Goal: Task Accomplishment & Management: Complete application form

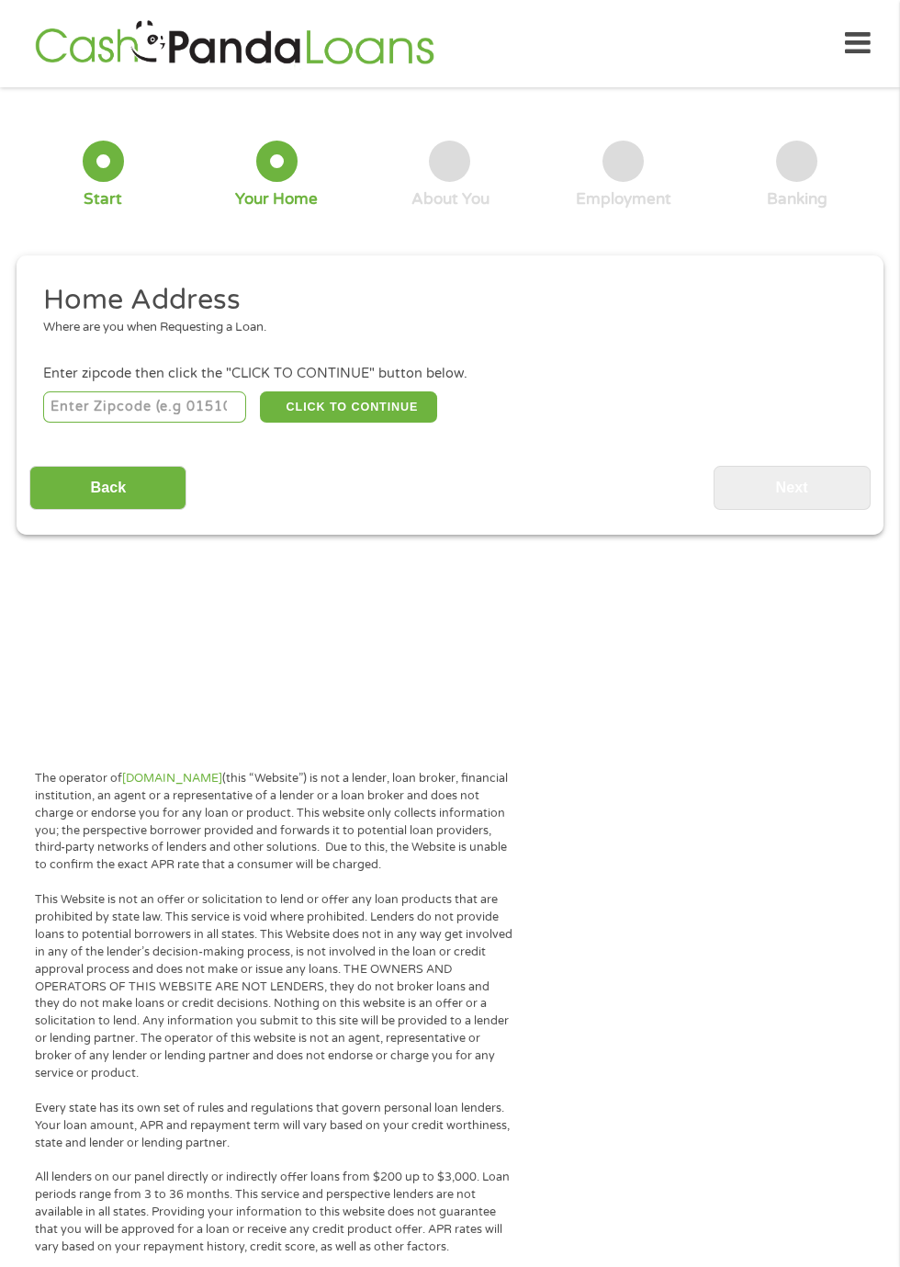
scroll to position [8, 0]
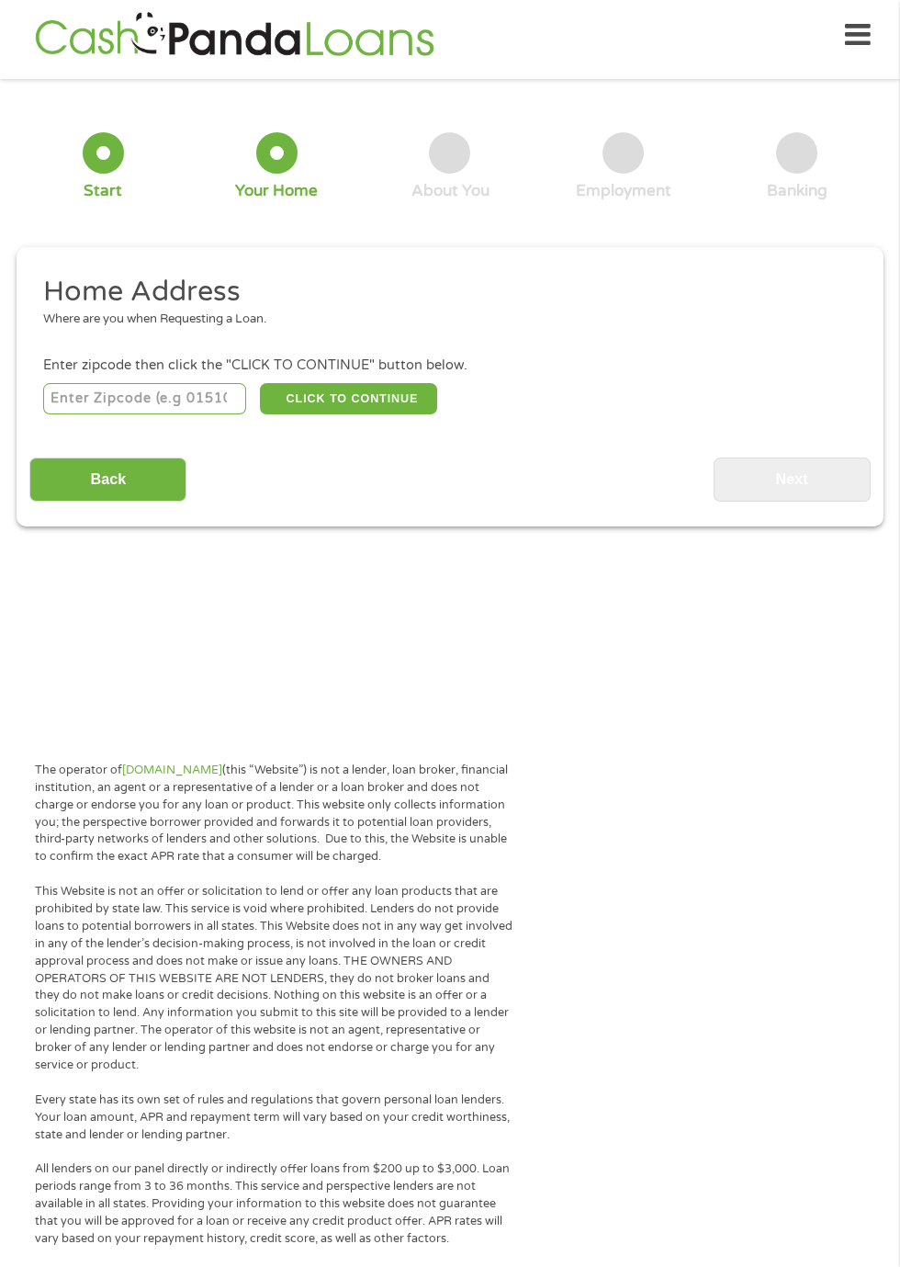
click at [79, 344] on ul "Home Address Where are you when Requesting a Loan. Enter zipcode then click the…" at bounding box center [449, 346] width 840 height 144
click at [164, 398] on input "number" at bounding box center [145, 398] width 204 height 31
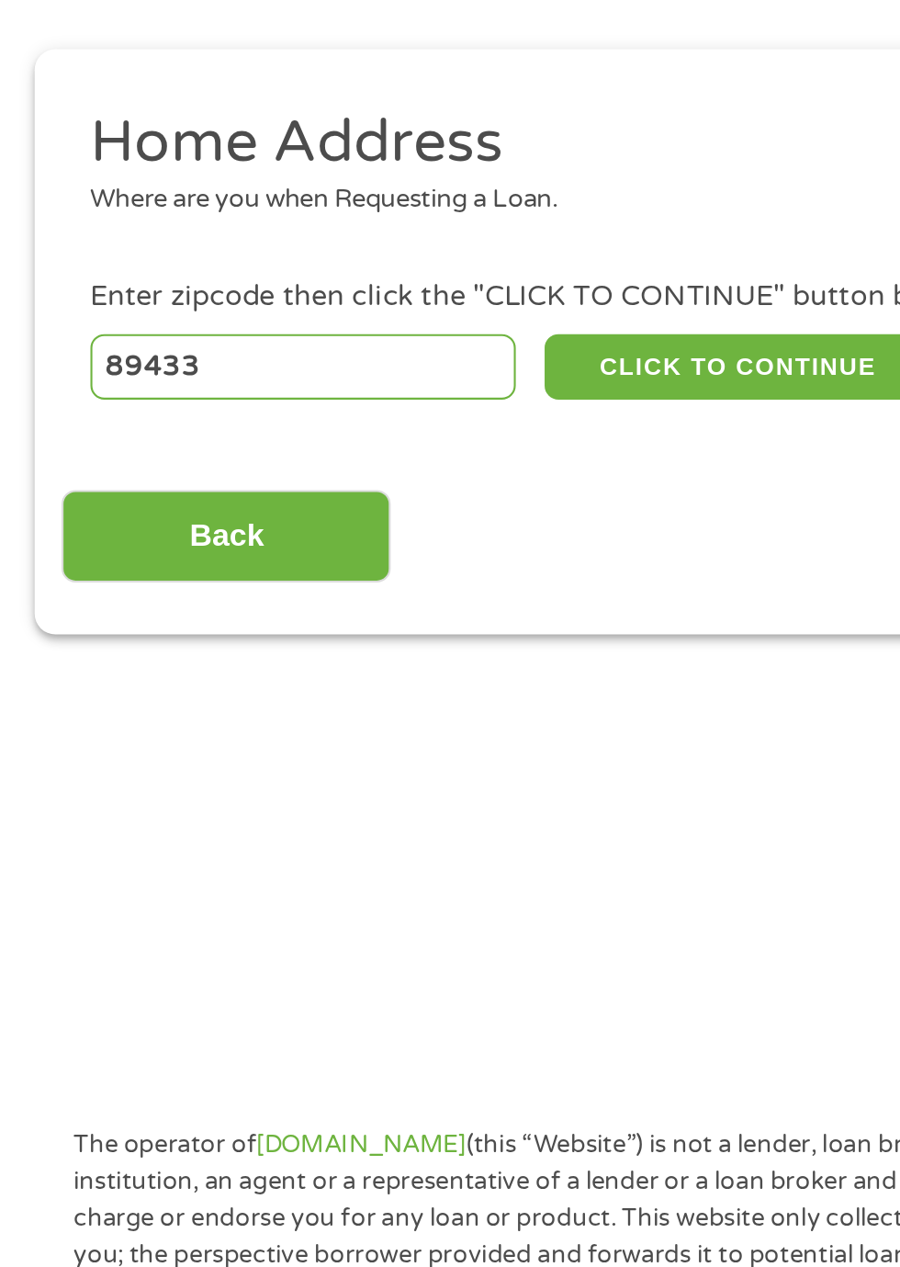
type input "89433"
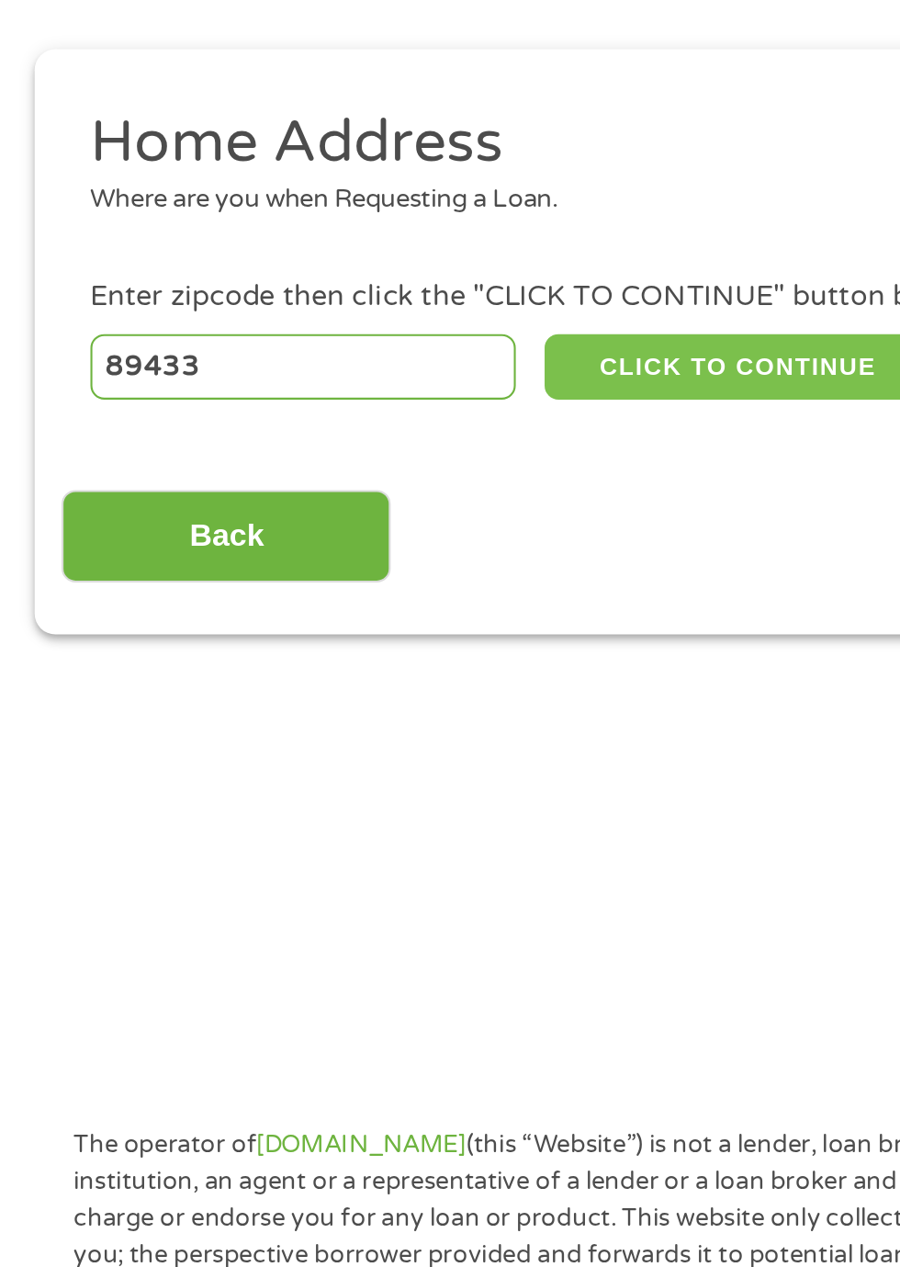
click at [355, 400] on button "CLICK TO CONTINUE" at bounding box center [348, 398] width 177 height 31
type input "89433"
type input "[GEOGRAPHIC_DATA]"
select select "[US_STATE]"
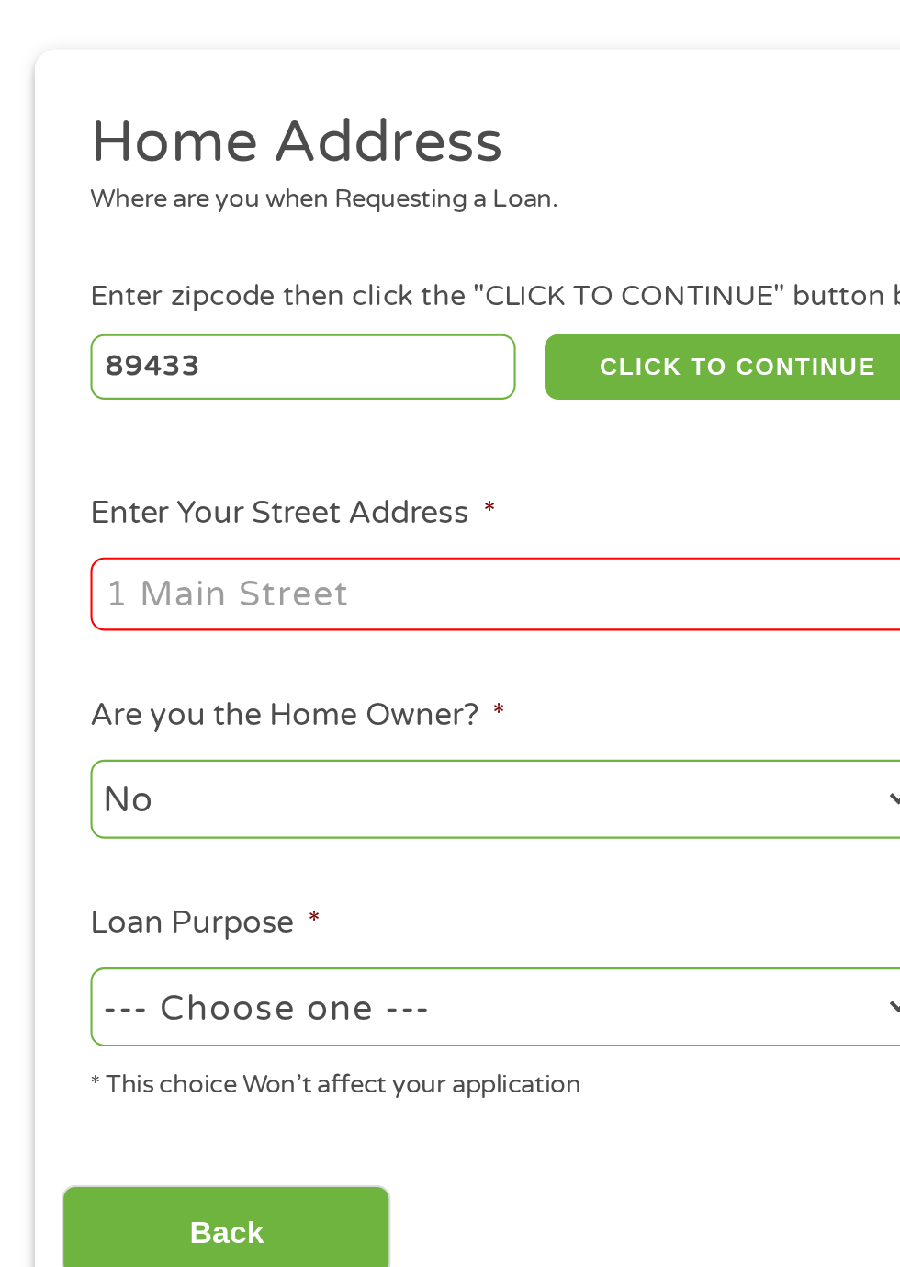
click at [75, 506] on input "Enter Your Street Address *" at bounding box center [240, 507] width 394 height 35
